Goal: Task Accomplishment & Management: Use online tool/utility

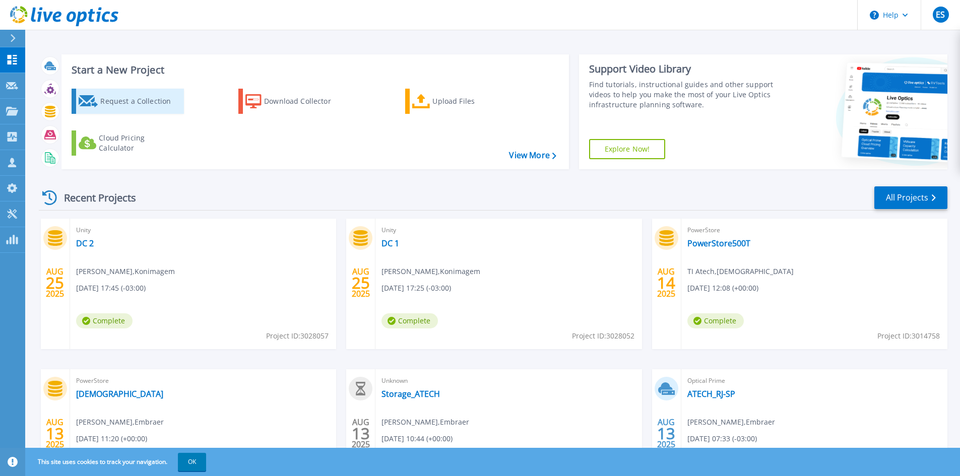
click at [146, 106] on div "Request a Collection" at bounding box center [140, 101] width 81 height 20
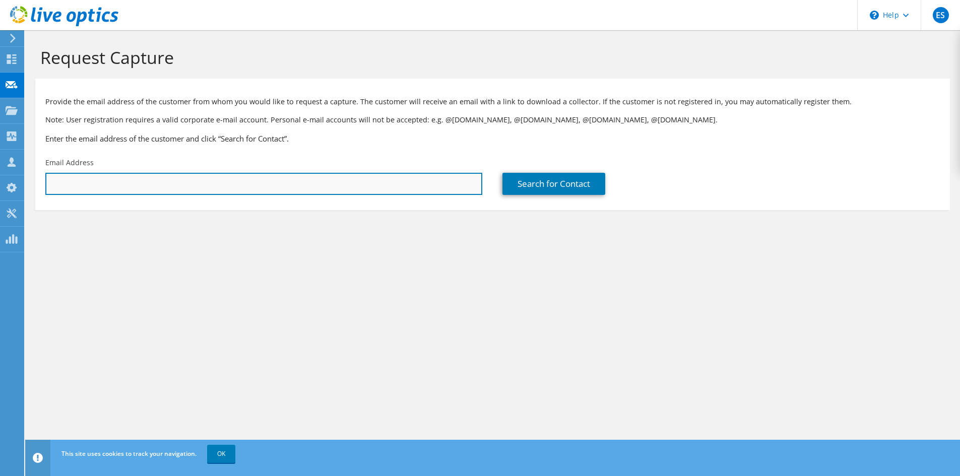
click at [210, 187] on input "text" at bounding box center [263, 184] width 437 height 22
type input "[EMAIL_ADDRESS][DOMAIN_NAME]"
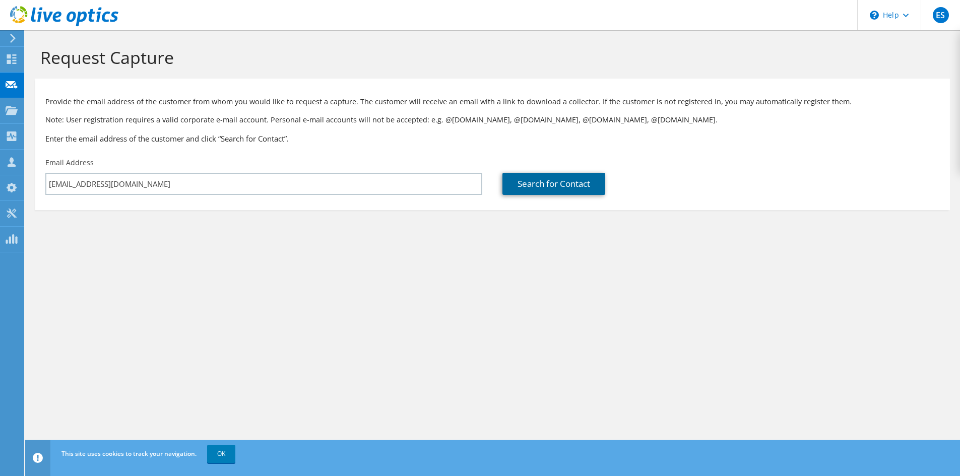
click at [536, 188] on link "Search for Contact" at bounding box center [554, 184] width 103 height 22
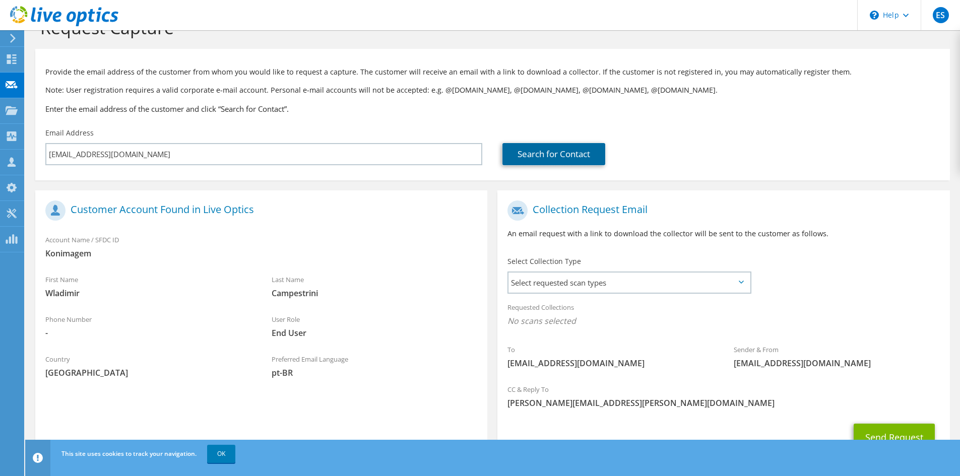
scroll to position [75, 0]
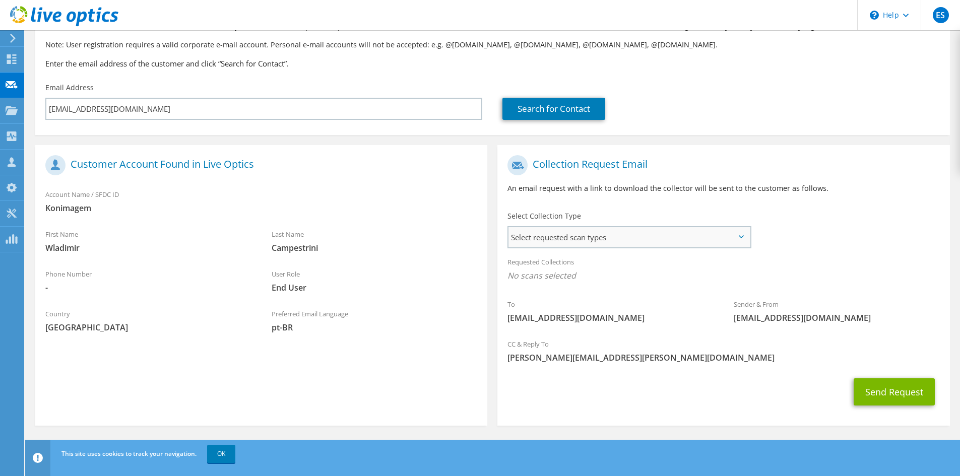
click at [596, 241] on span "Select requested scan types" at bounding box center [629, 237] width 241 height 20
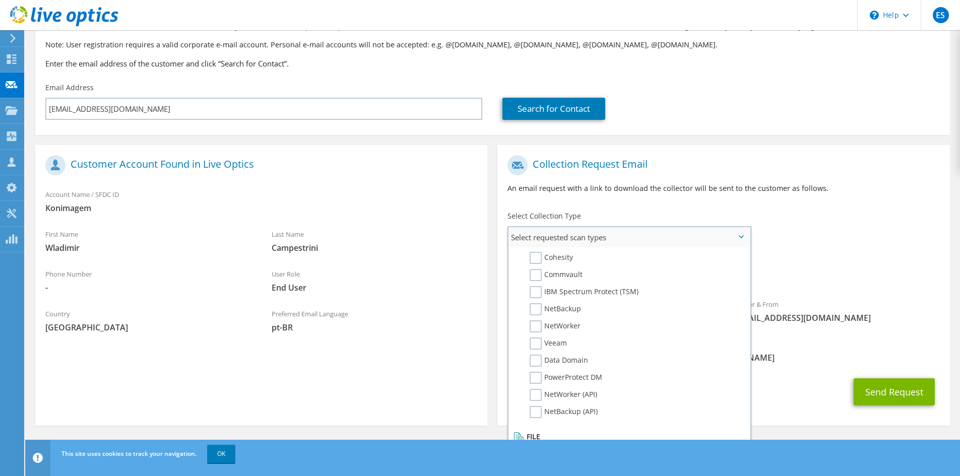
scroll to position [479, 0]
click at [541, 433] on label "Dossier" at bounding box center [550, 433] width 40 height 12
click at [0, 0] on input "Dossier" at bounding box center [0, 0] width 0 height 0
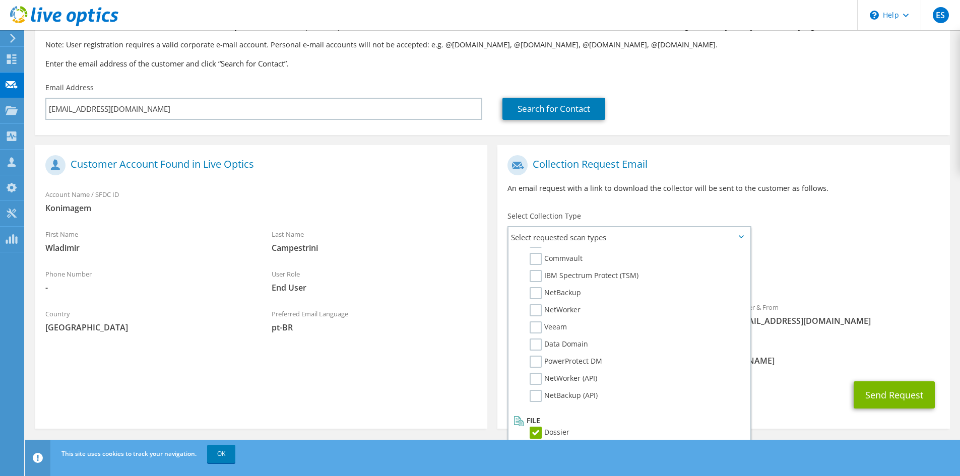
click at [859, 234] on div "To wladmir.campestrini@konimagemit.com.br Sender & From liveoptics@liveoptics.c…" at bounding box center [724, 243] width 452 height 187
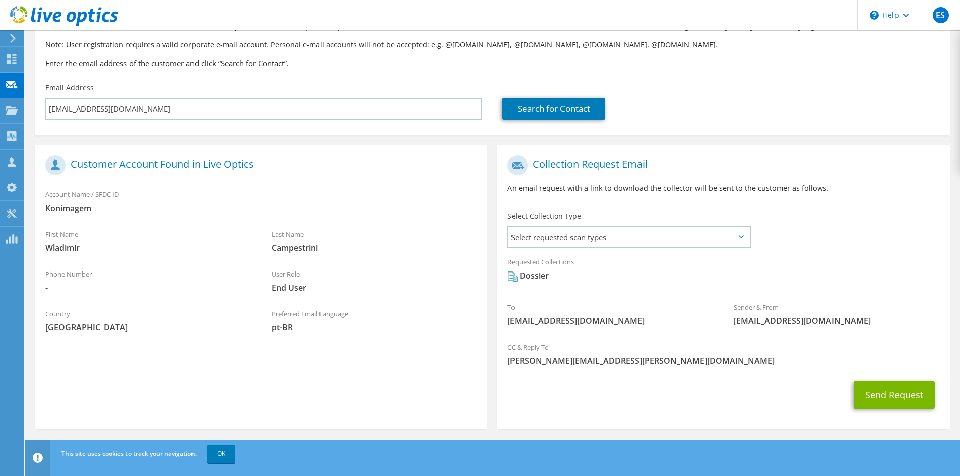
click at [533, 276] on div "Dossier" at bounding box center [528, 276] width 41 height 12
